Goal: Task Accomplishment & Management: Manage account settings

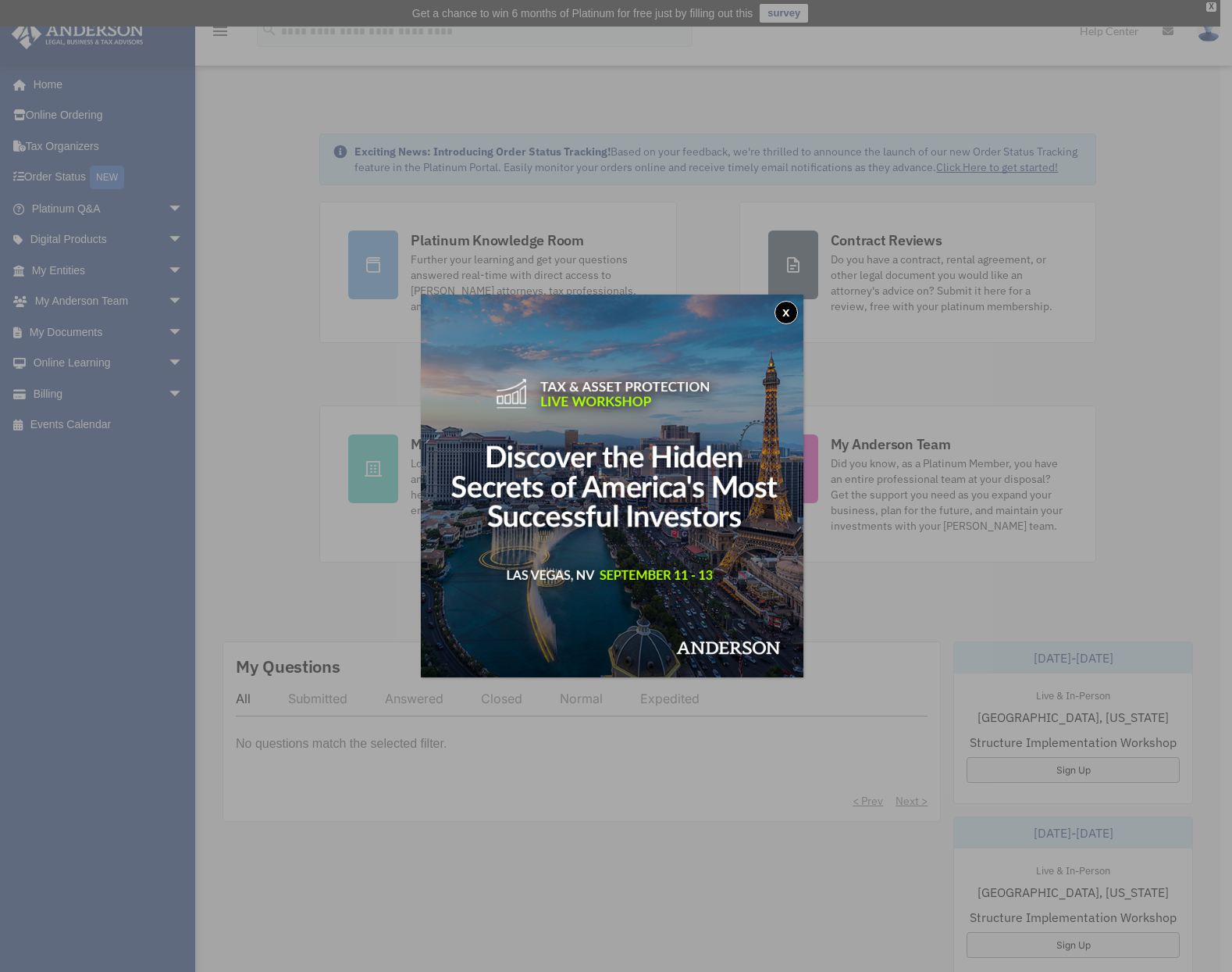
click at [793, 312] on button "x" at bounding box center [787, 312] width 24 height 24
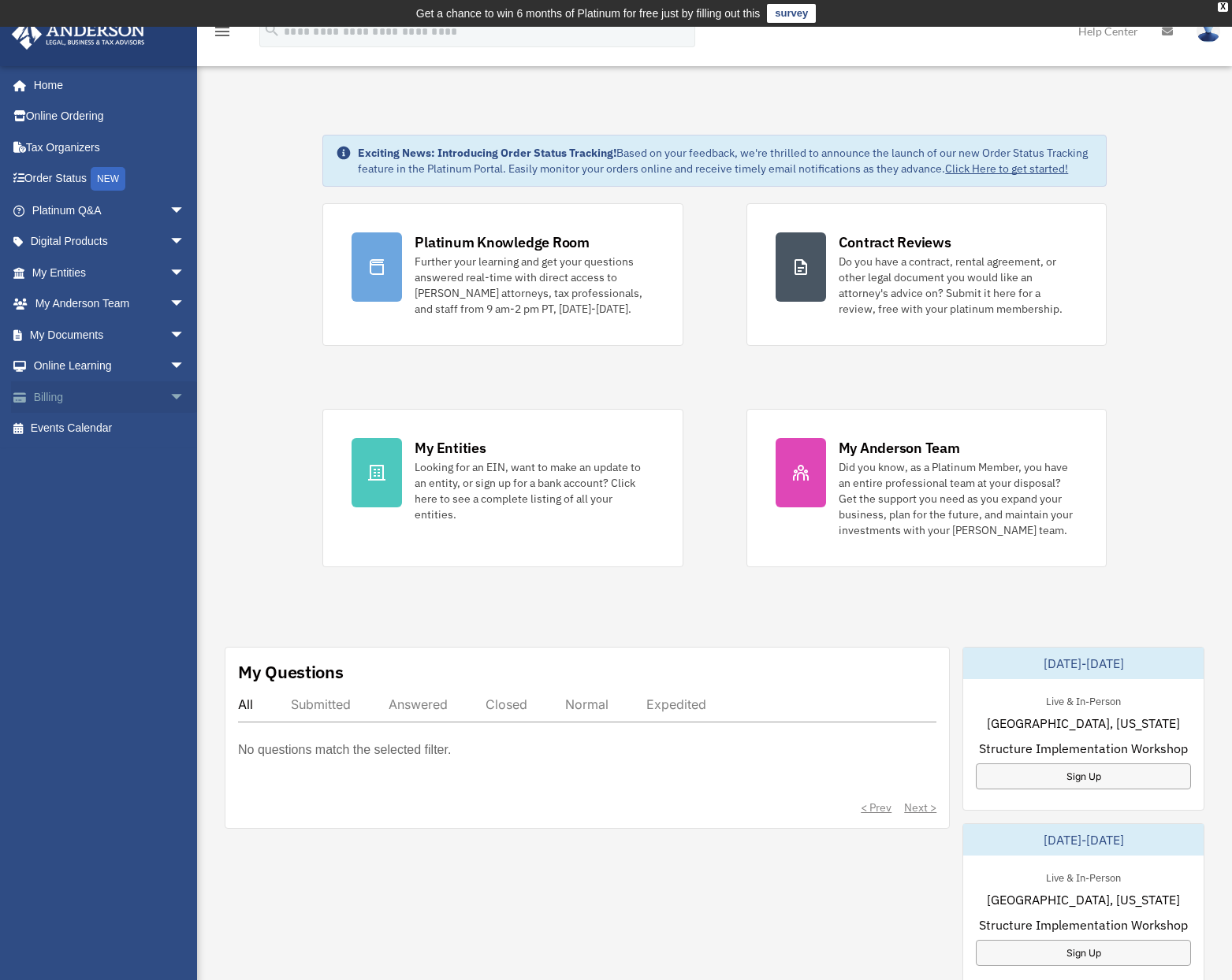
click at [96, 398] on link "Billing arrow_drop_down" at bounding box center [110, 397] width 198 height 32
click at [169, 398] on span "arrow_drop_down" at bounding box center [185, 397] width 32 height 33
click at [77, 423] on link "$ Open Invoices" at bounding box center [115, 429] width 187 height 33
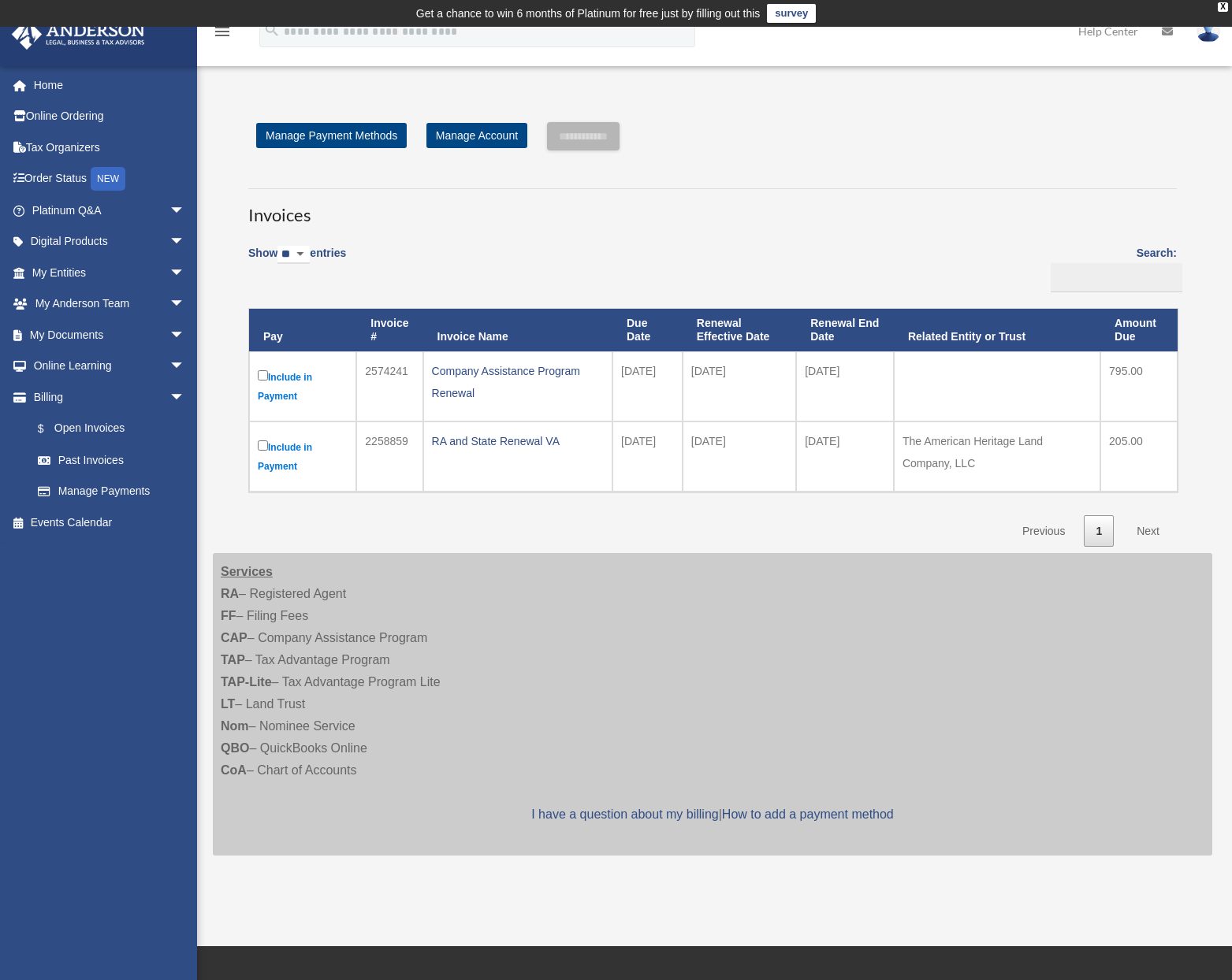
click at [1211, 37] on img at bounding box center [1208, 31] width 24 height 23
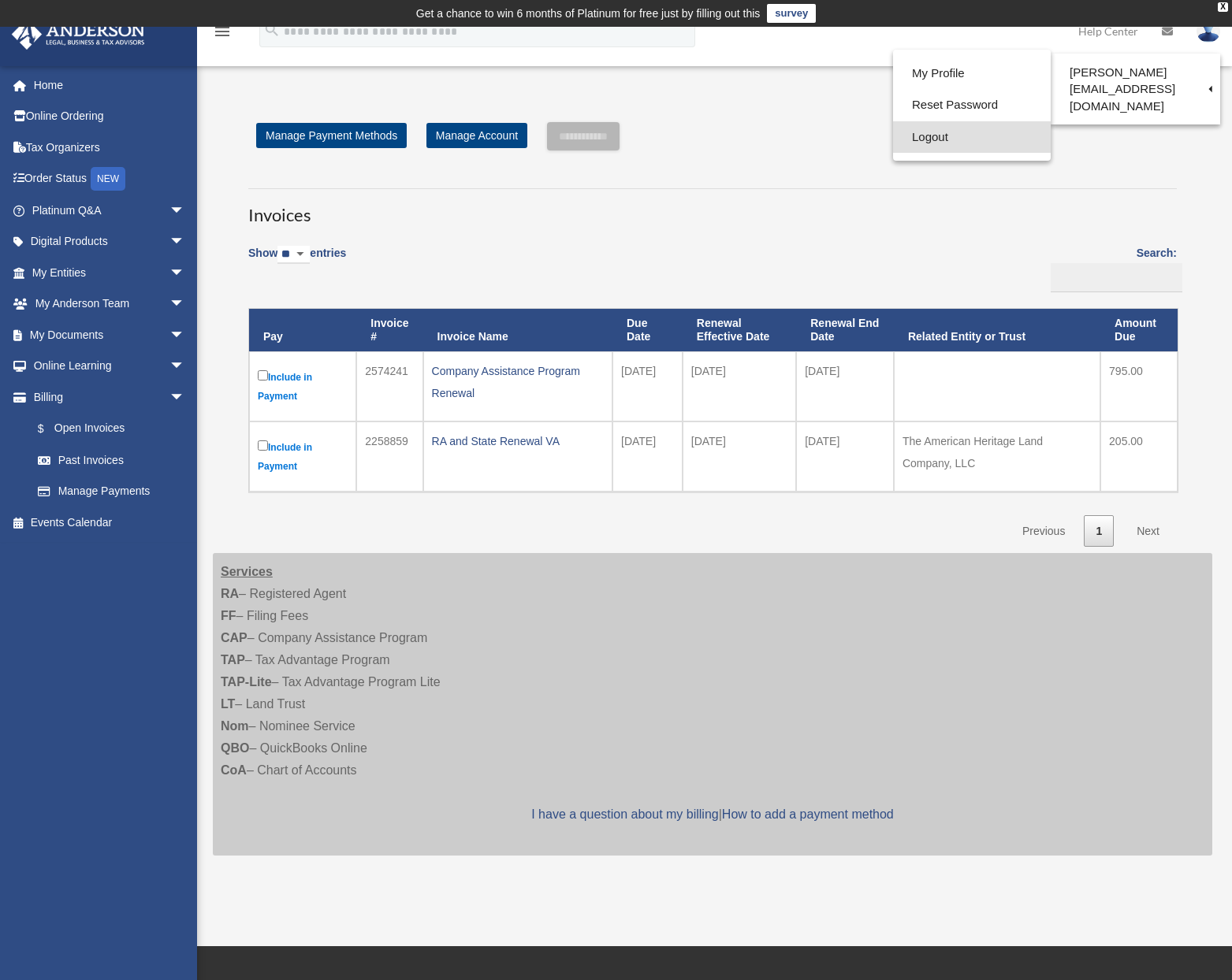
click at [922, 139] on link "Logout" at bounding box center [972, 137] width 158 height 33
